Goal: Task Accomplishment & Management: Use online tool/utility

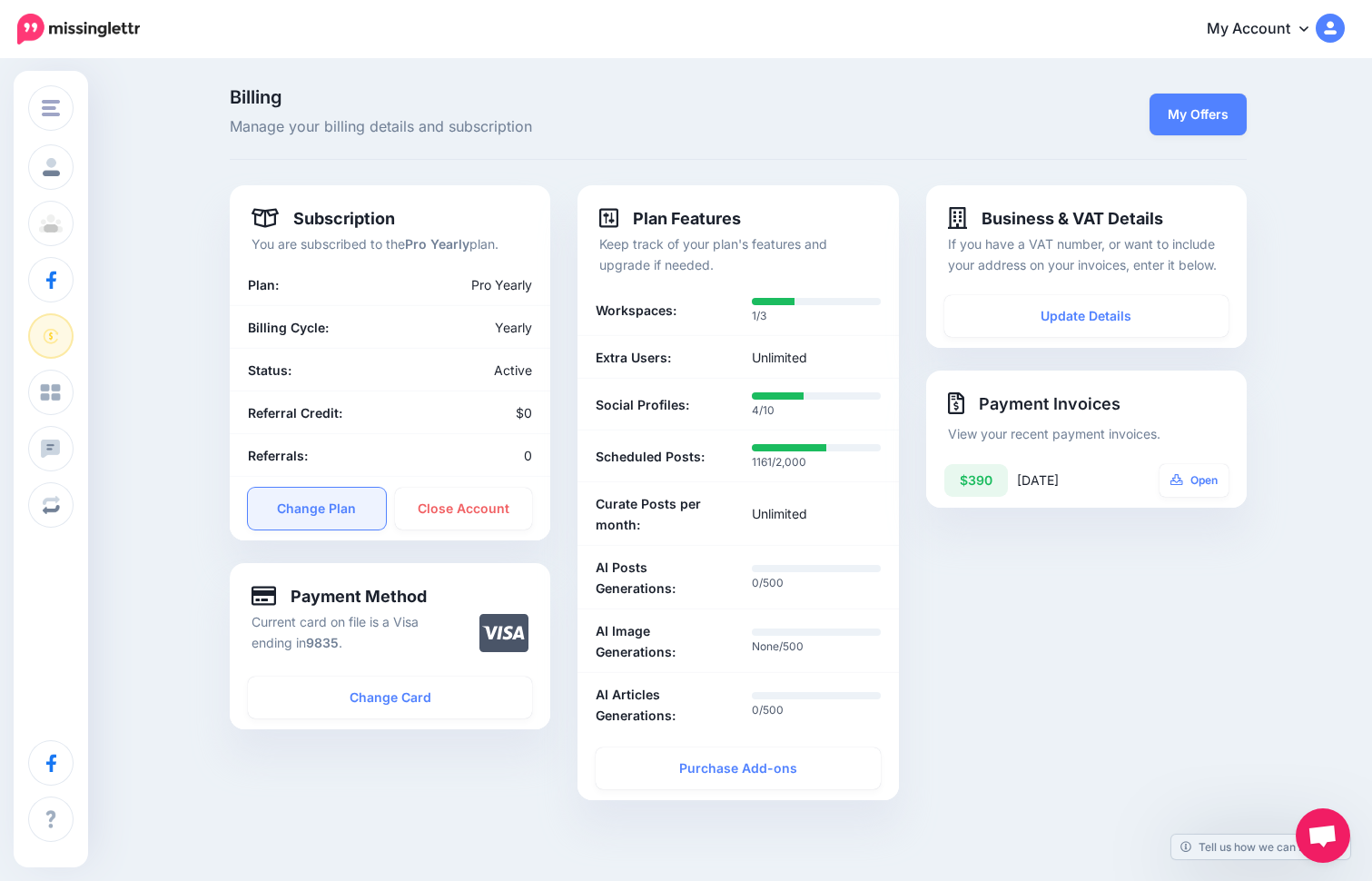
click at [338, 516] on link "Change Plan" at bounding box center [317, 509] width 138 height 41
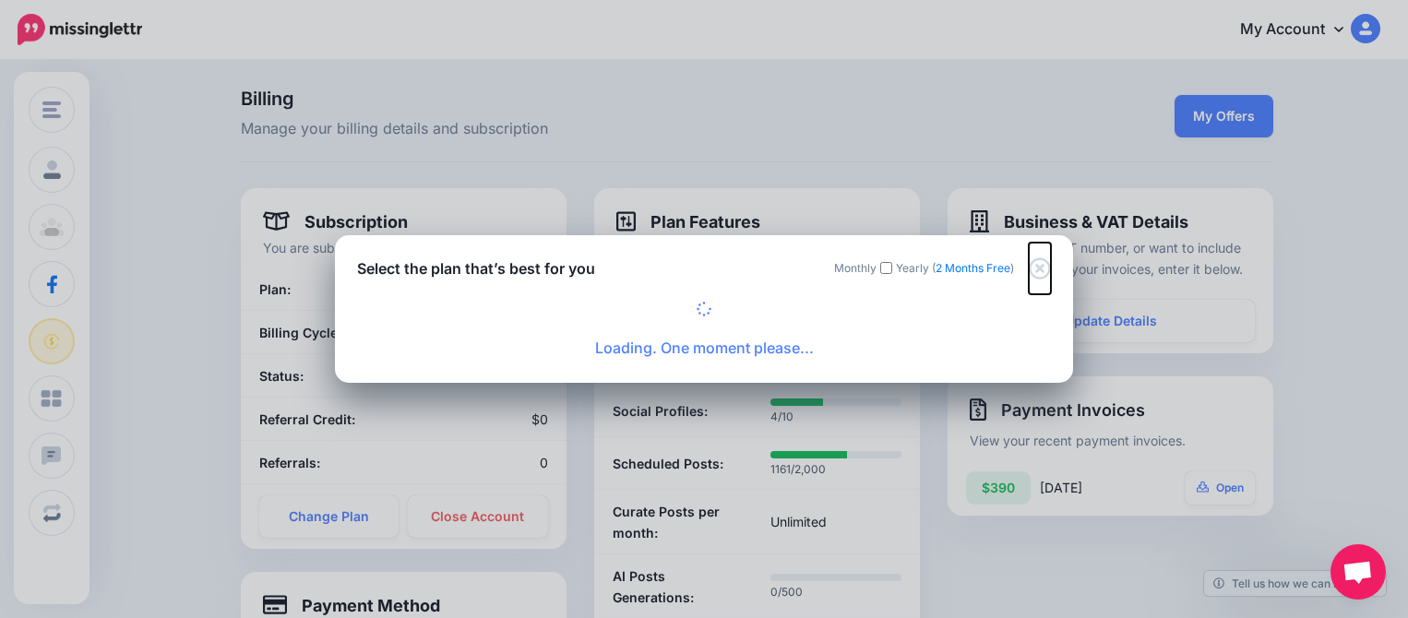
click at [1036, 269] on icon "Close" at bounding box center [1040, 268] width 22 height 22
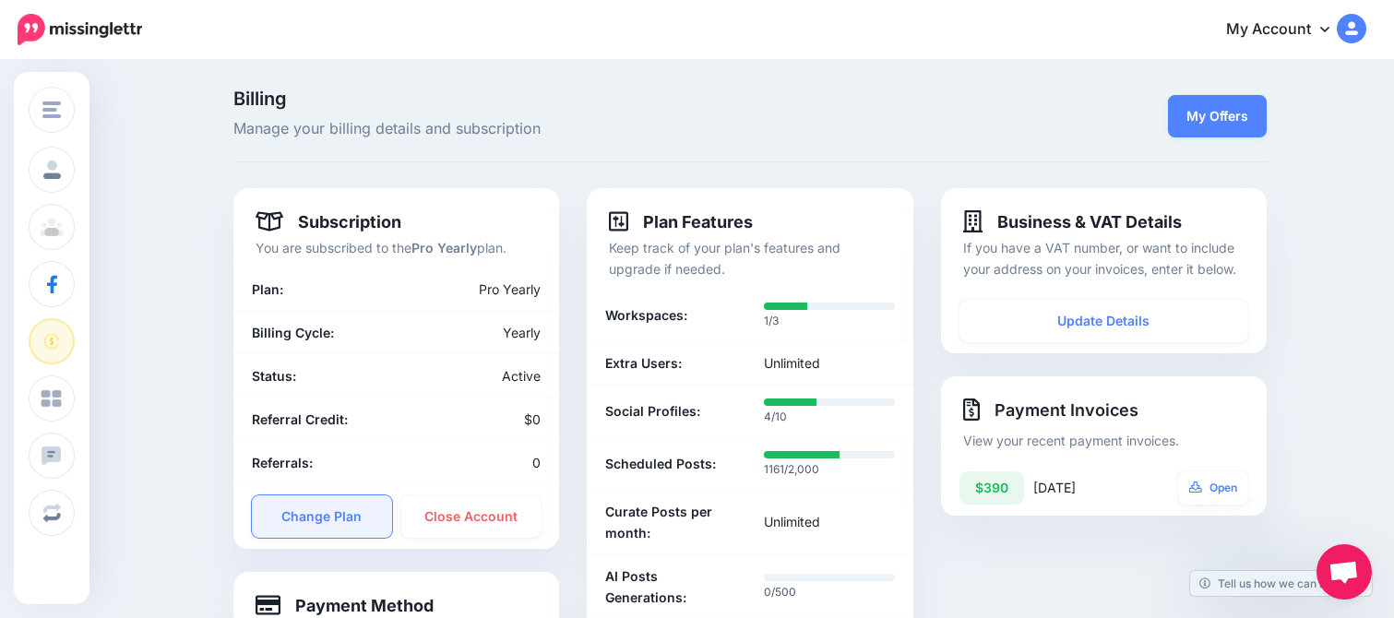
click at [351, 517] on link "Change Plan" at bounding box center [322, 517] width 140 height 42
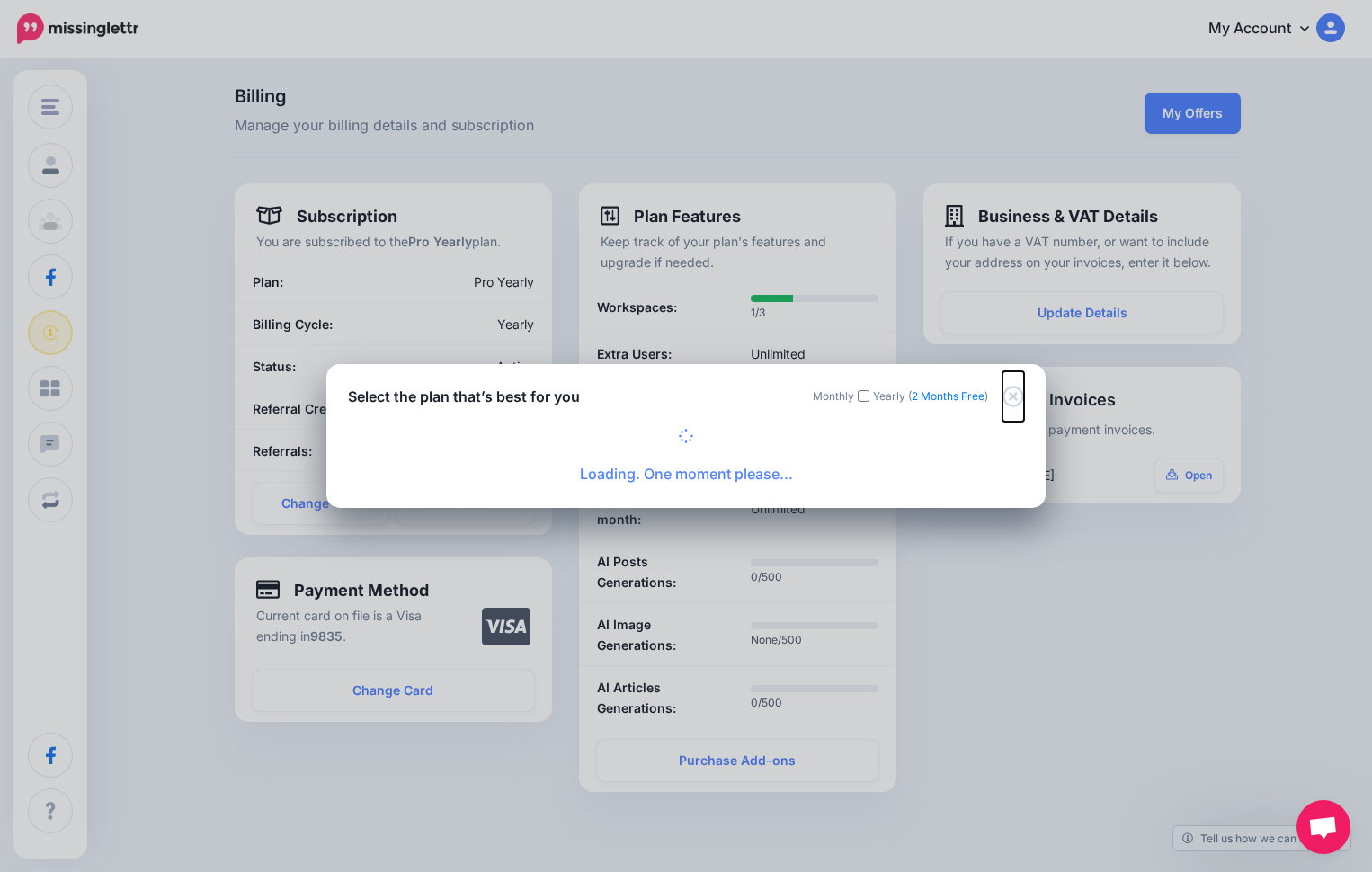
click at [1008, 396] on icon "Close" at bounding box center [1013, 397] width 21 height 21
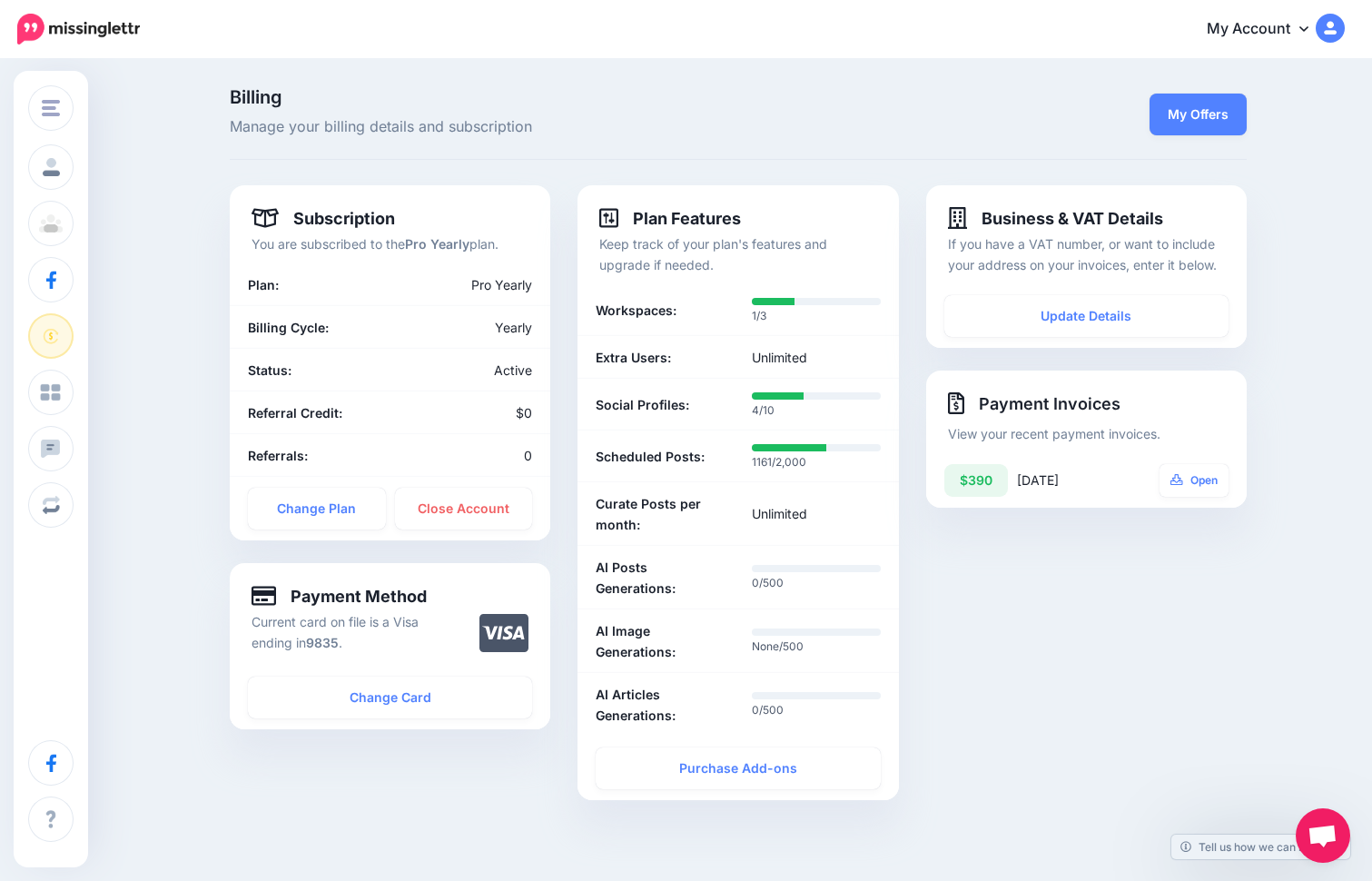
click at [104, 23] on img at bounding box center [79, 29] width 123 height 31
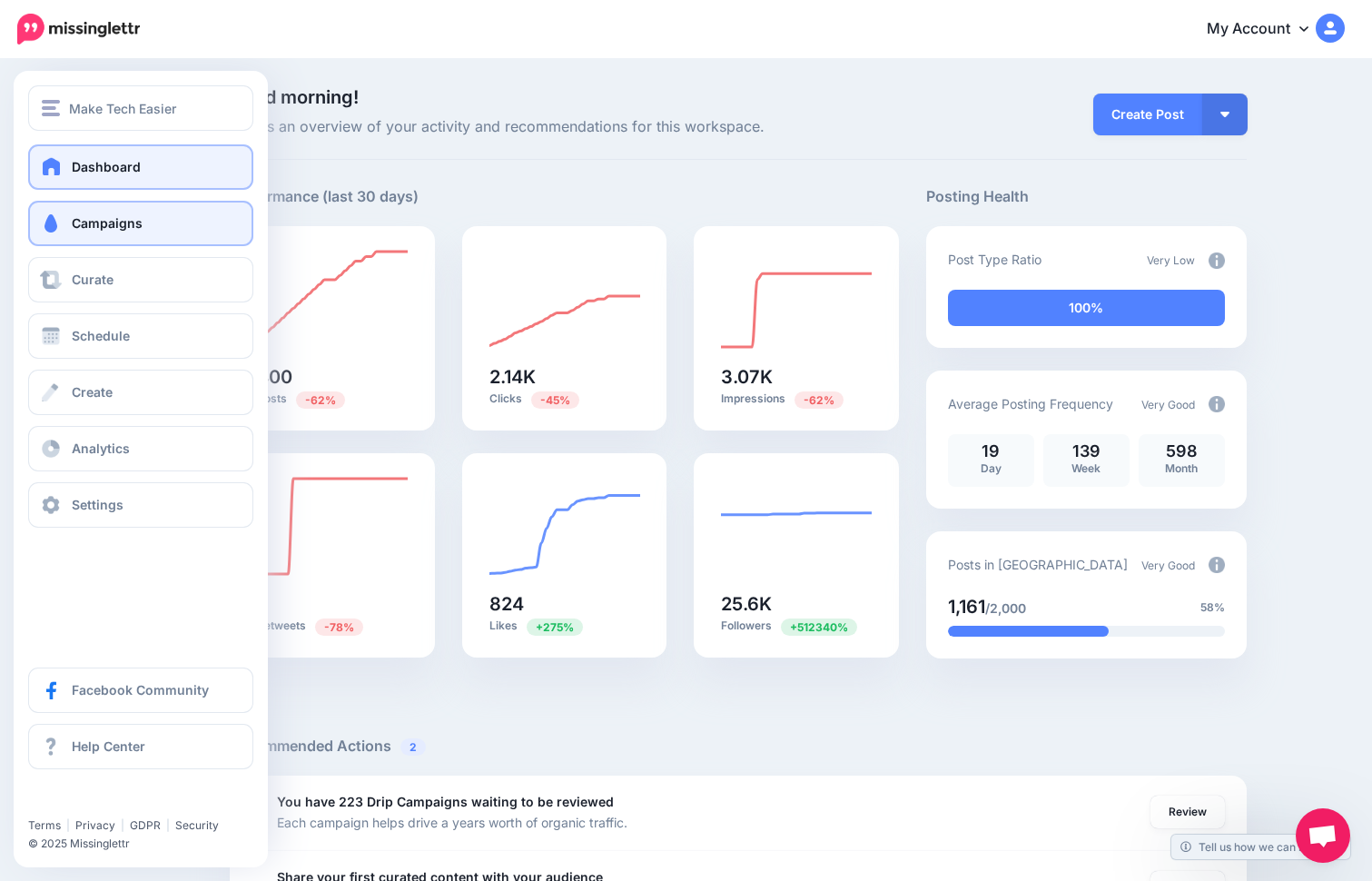
click at [66, 226] on link "Campaigns" at bounding box center [141, 223] width 225 height 45
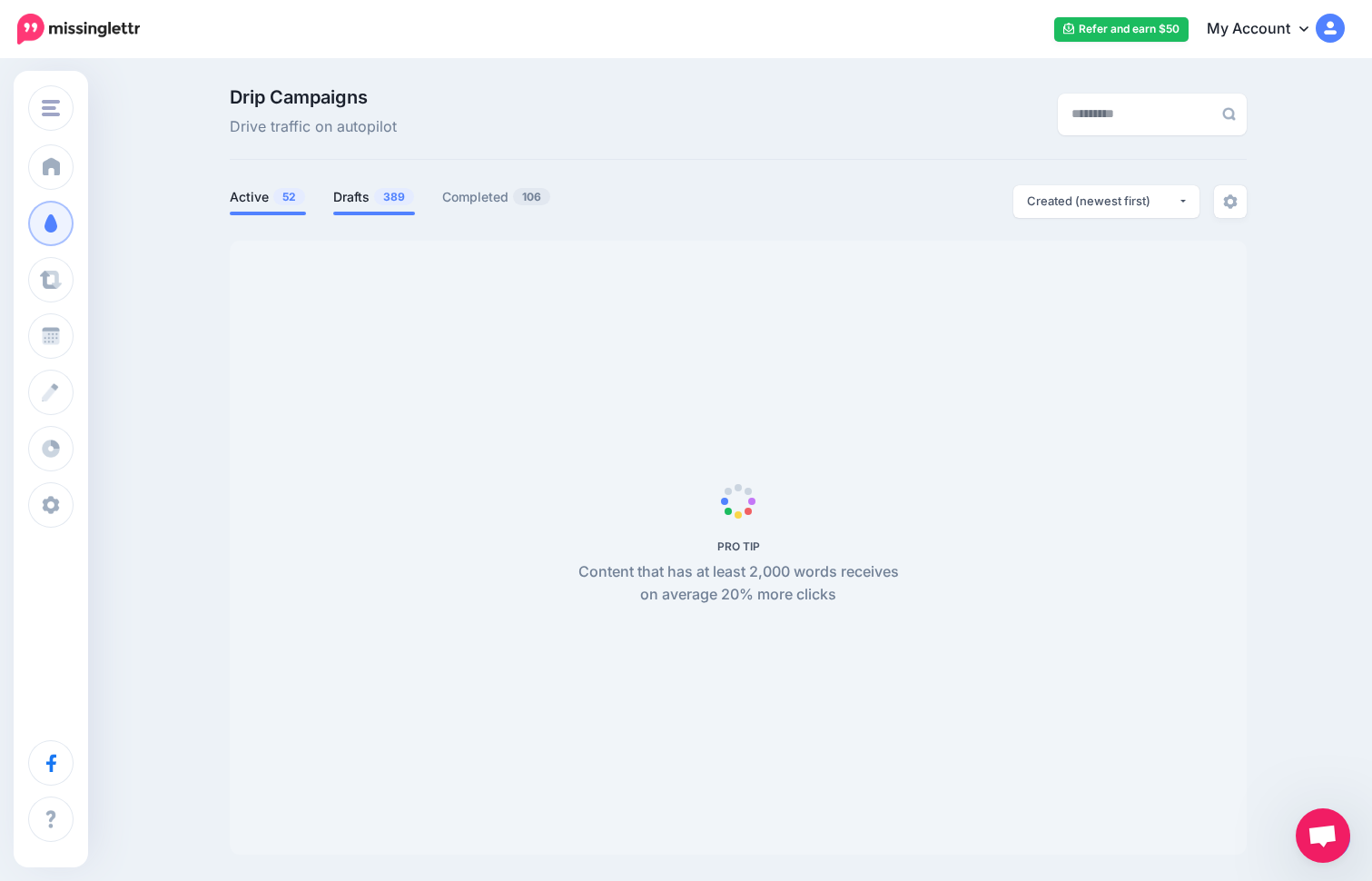
click at [383, 204] on span "389" at bounding box center [394, 197] width 40 height 18
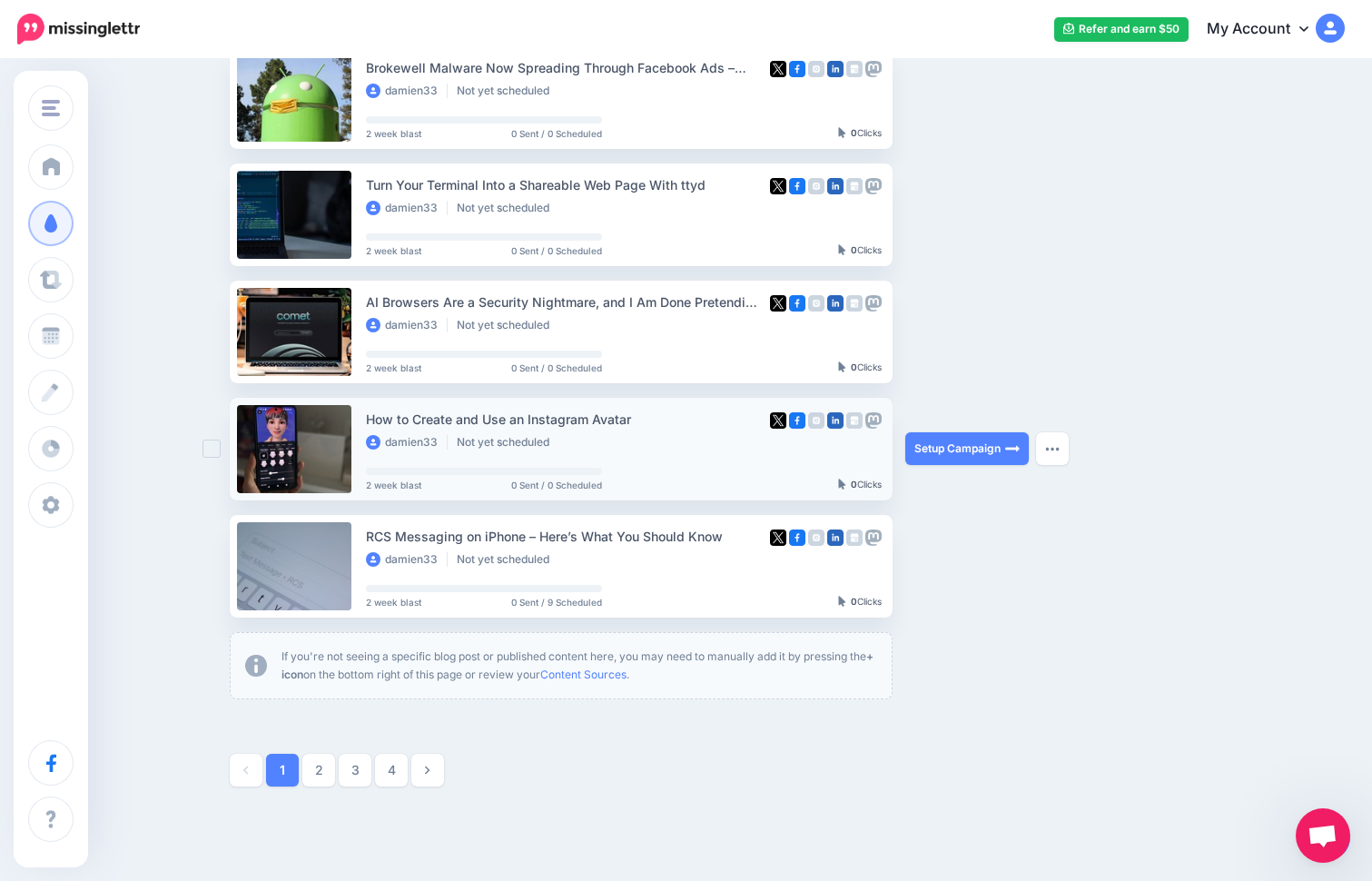
scroll to position [787, 0]
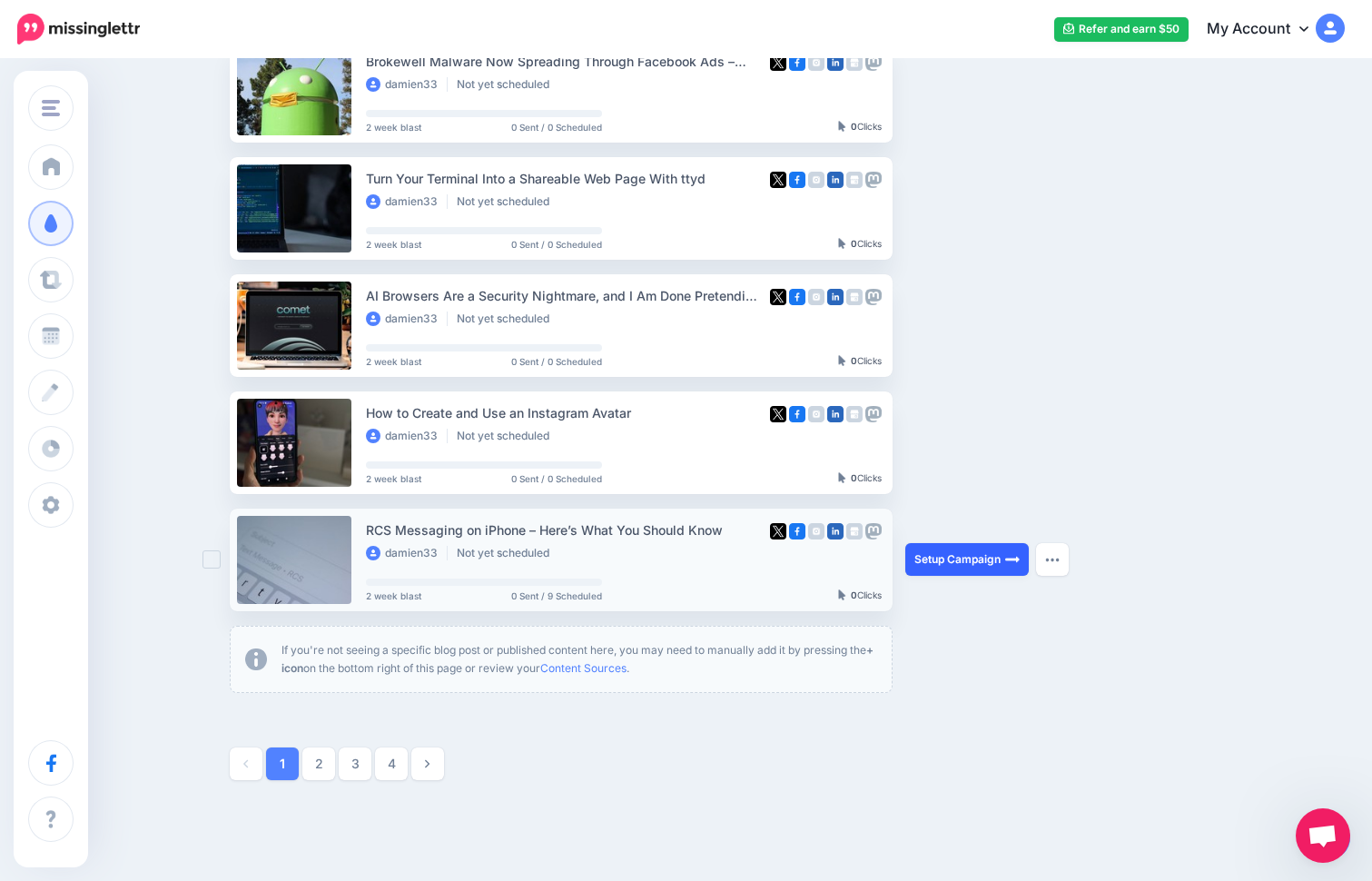
click at [971, 559] on link "Setup Campaign" at bounding box center [967, 559] width 124 height 32
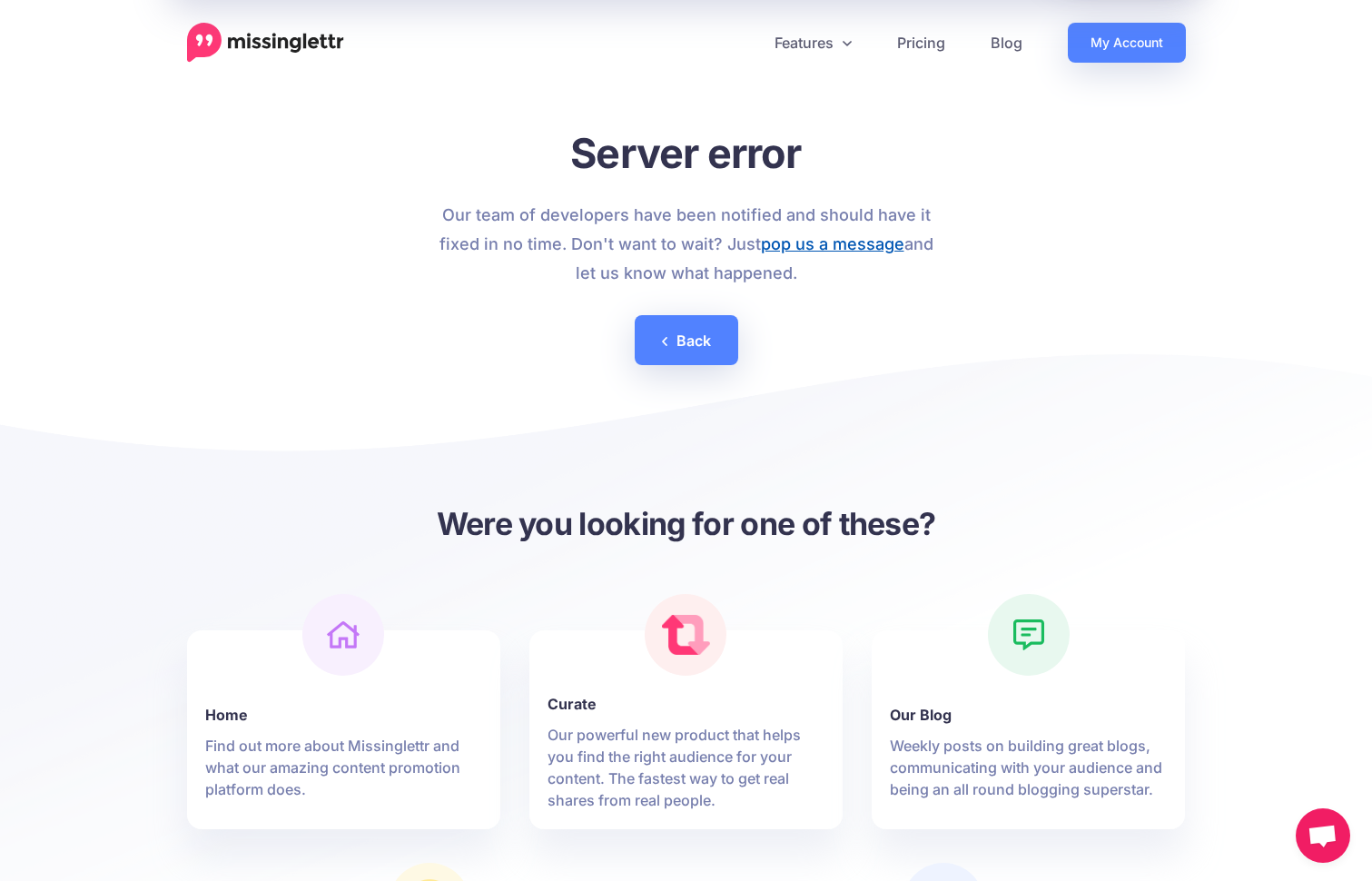
drag, startPoint x: 853, startPoint y: 253, endPoint x: 805, endPoint y: 252, distance: 48.0
click at [805, 252] on link "pop us a message" at bounding box center [833, 243] width 144 height 19
click at [1063, 189] on div "Server error Our team of developers have been notified and should have it fixed…" at bounding box center [686, 260] width 999 height 231
click at [692, 330] on link "Back" at bounding box center [686, 340] width 103 height 50
